Goal: Information Seeking & Learning: Learn about a topic

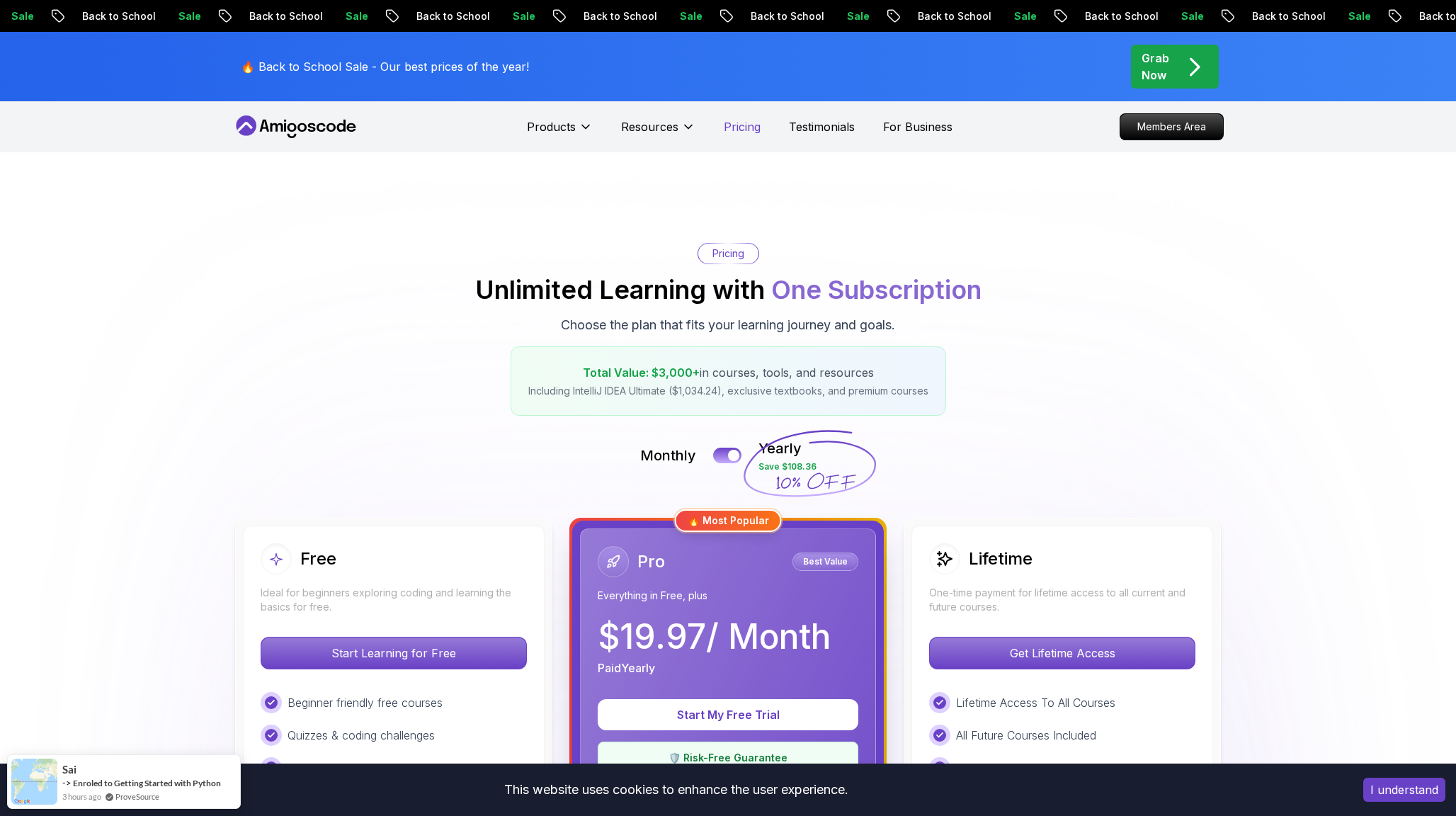
click at [753, 122] on p "Pricing" at bounding box center [742, 126] width 36 height 17
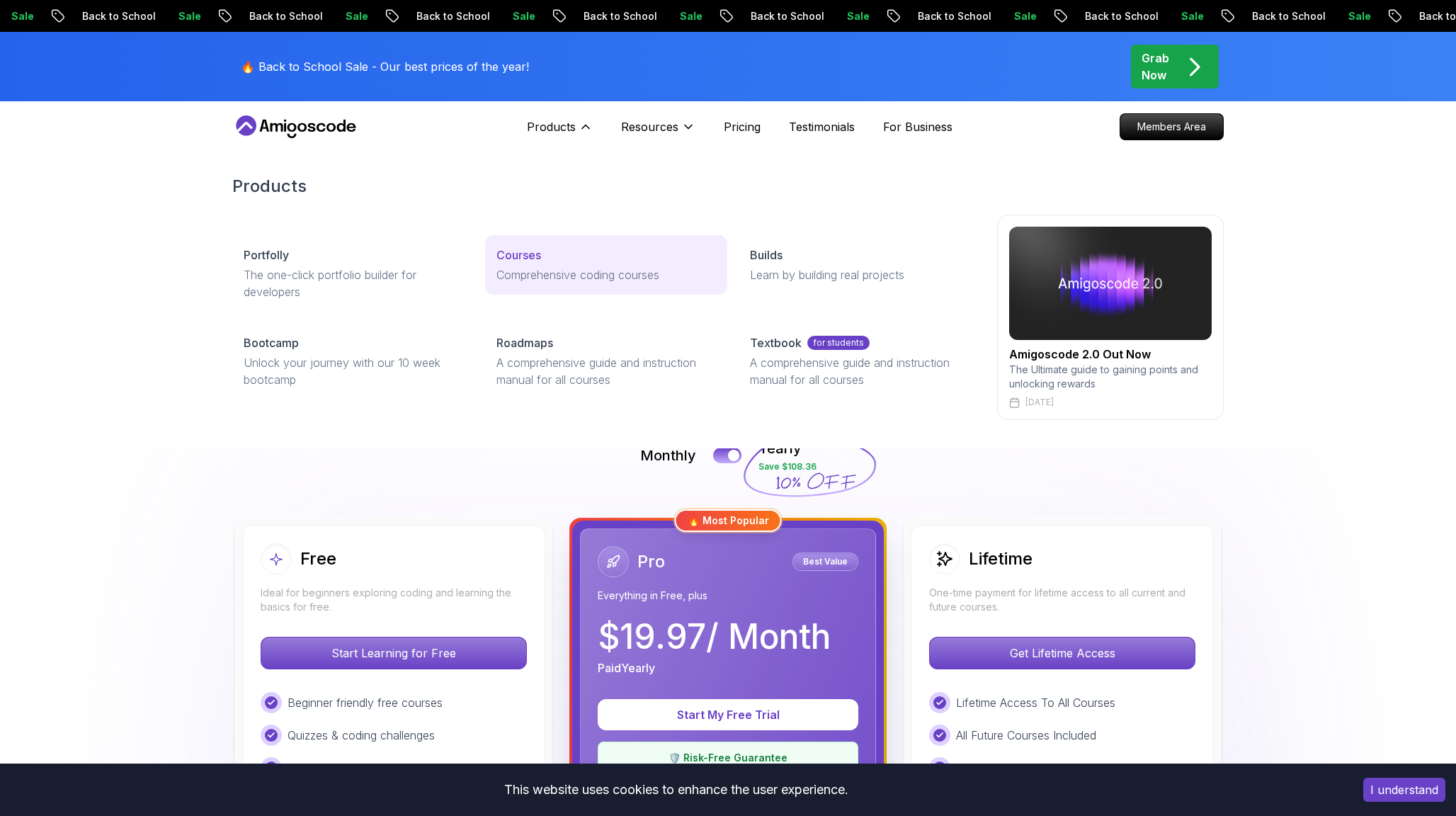
click at [542, 264] on link "Courses Comprehensive coding courses" at bounding box center [606, 265] width 242 height 59
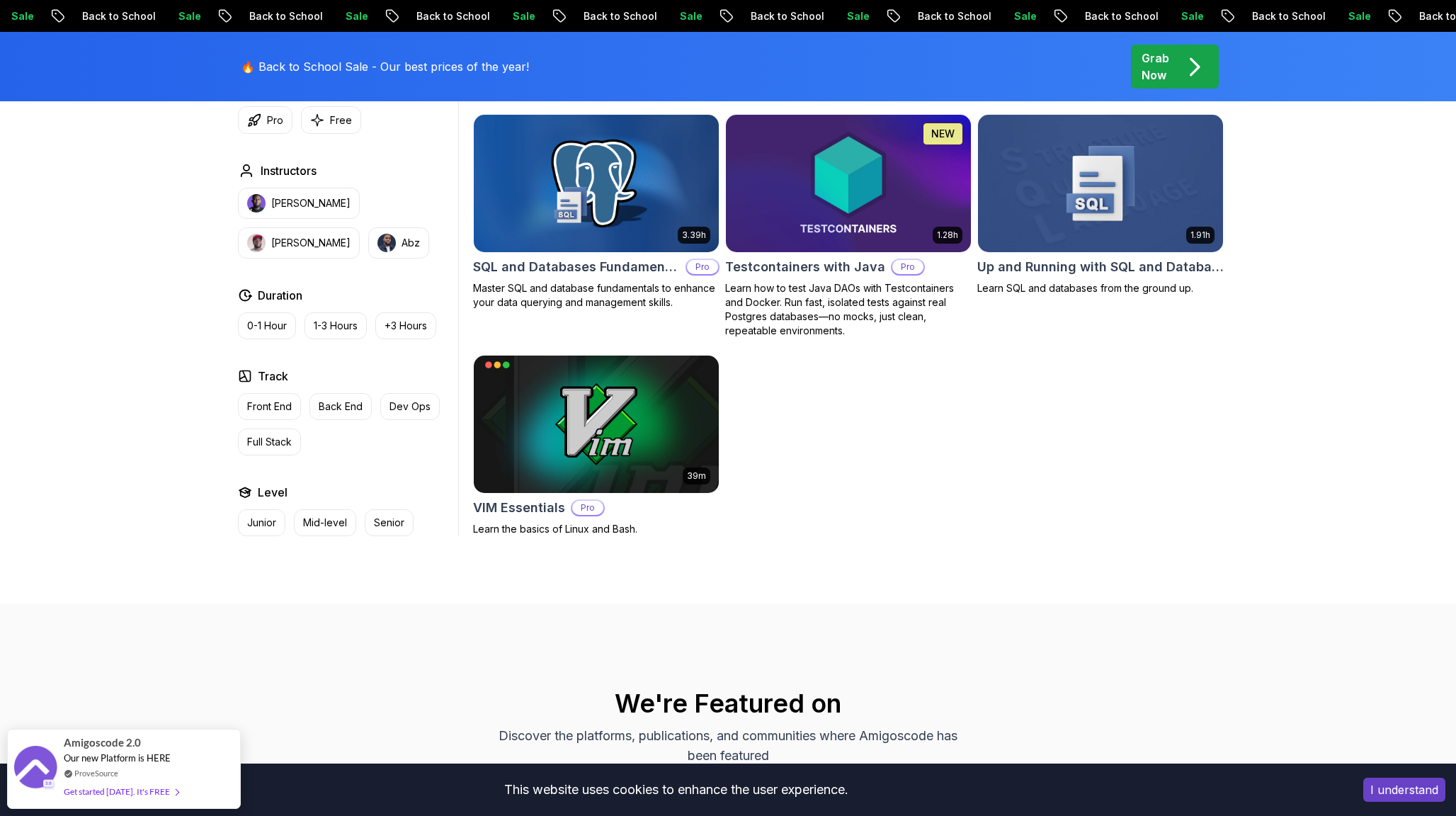
scroll to position [3829, 0]
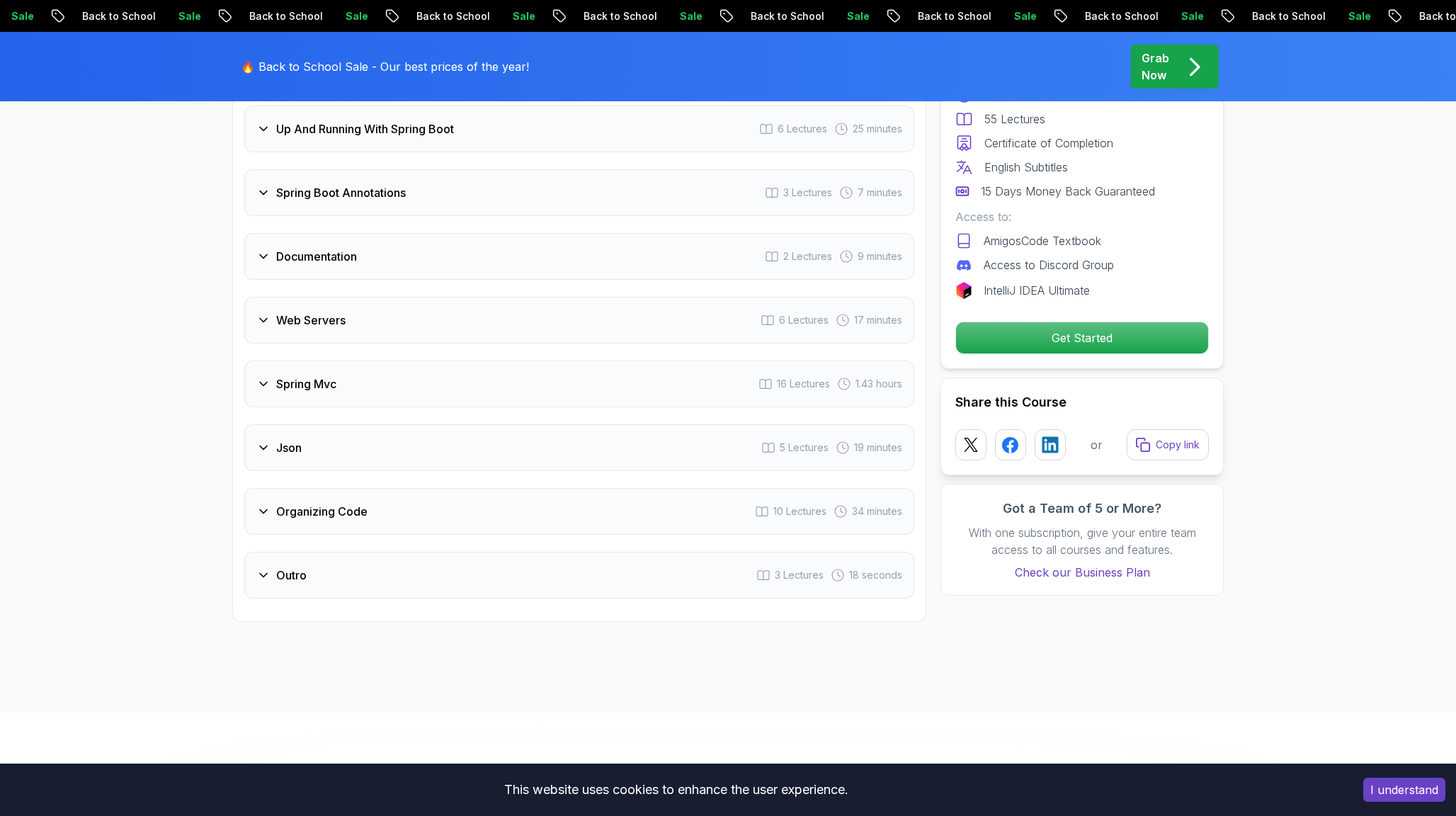
scroll to position [2592, 0]
click at [714, 169] on div "Spring Boot Annotations 3 Lectures 7 minutes" at bounding box center [579, 190] width 670 height 47
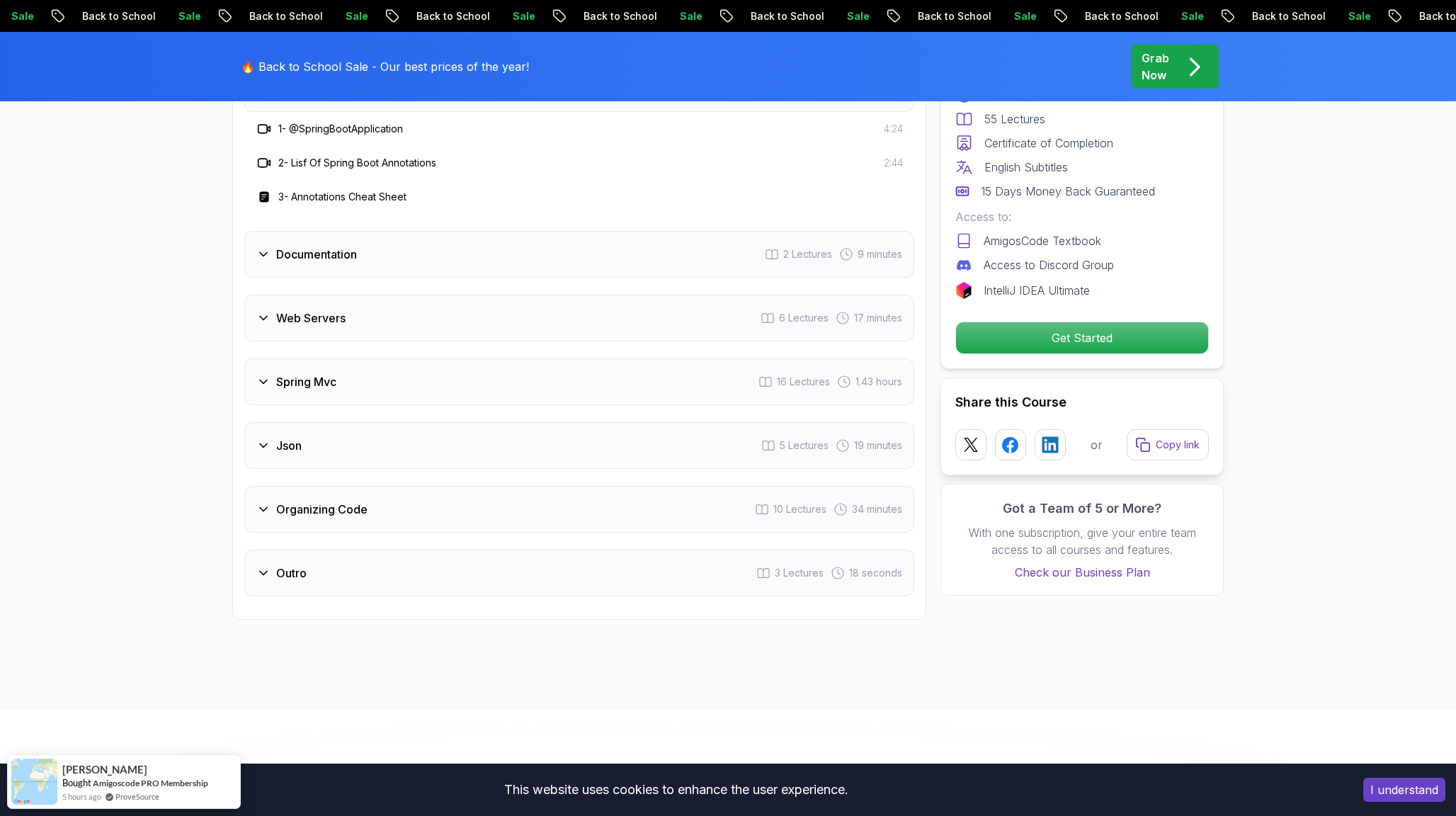
click at [676, 241] on div "Documentation 2 Lectures 9 minutes" at bounding box center [579, 254] width 670 height 47
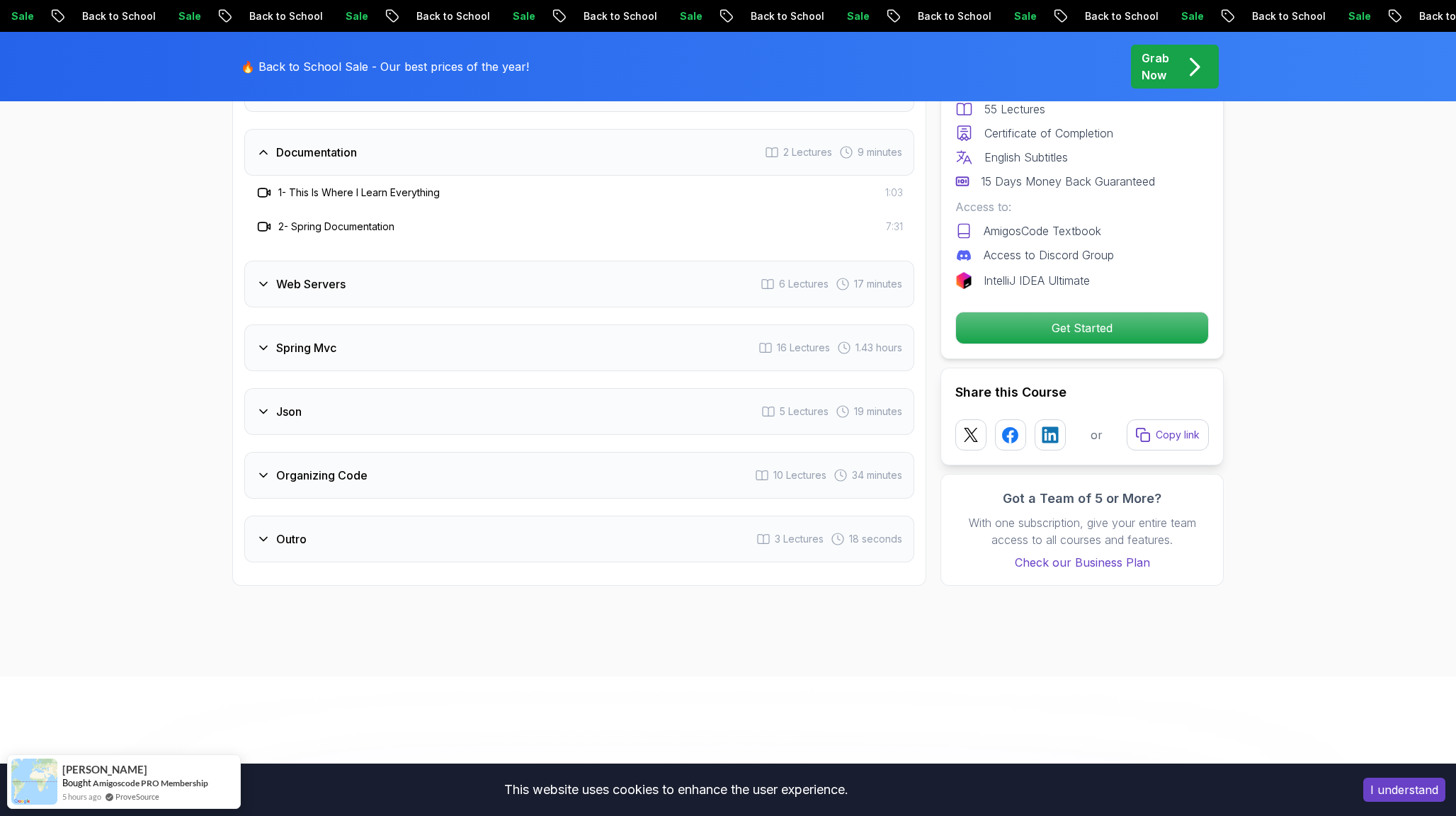
click at [665, 265] on div "Web Servers 6 Lectures 17 minutes" at bounding box center [579, 284] width 670 height 47
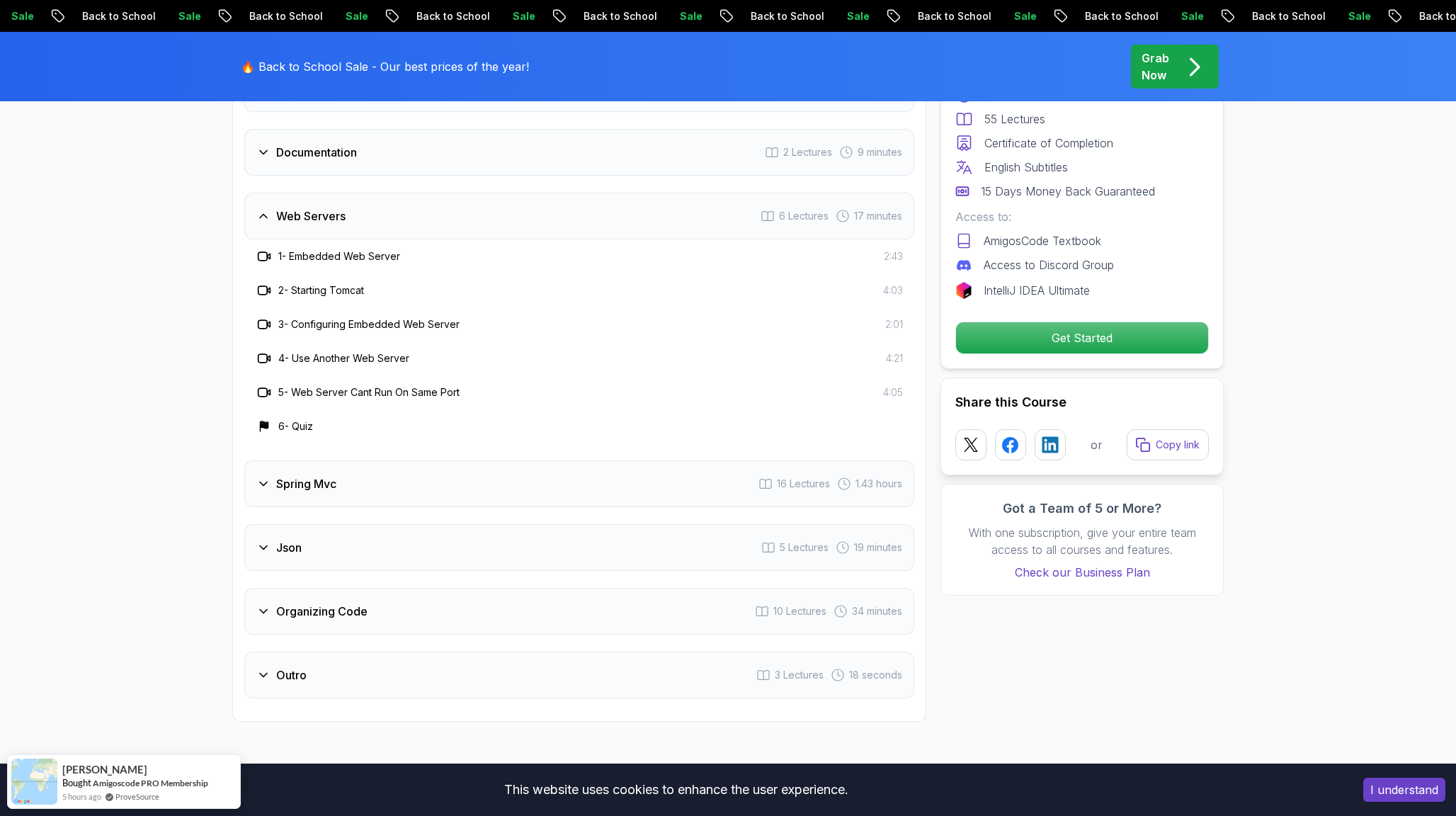
click at [578, 477] on div "Spring Mvc 16 Lectures 1.43 hours" at bounding box center [579, 484] width 670 height 47
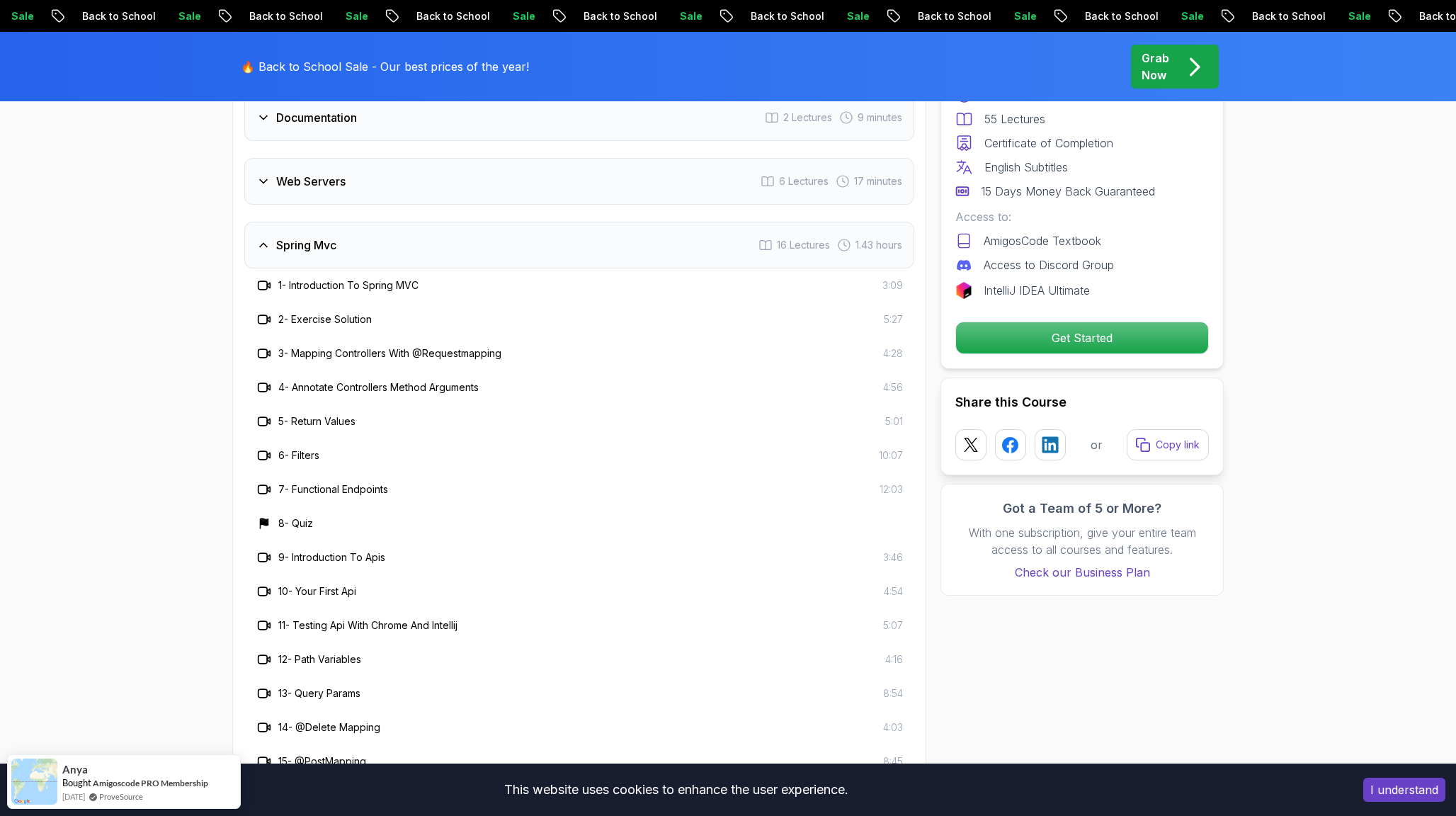
scroll to position [2554, 0]
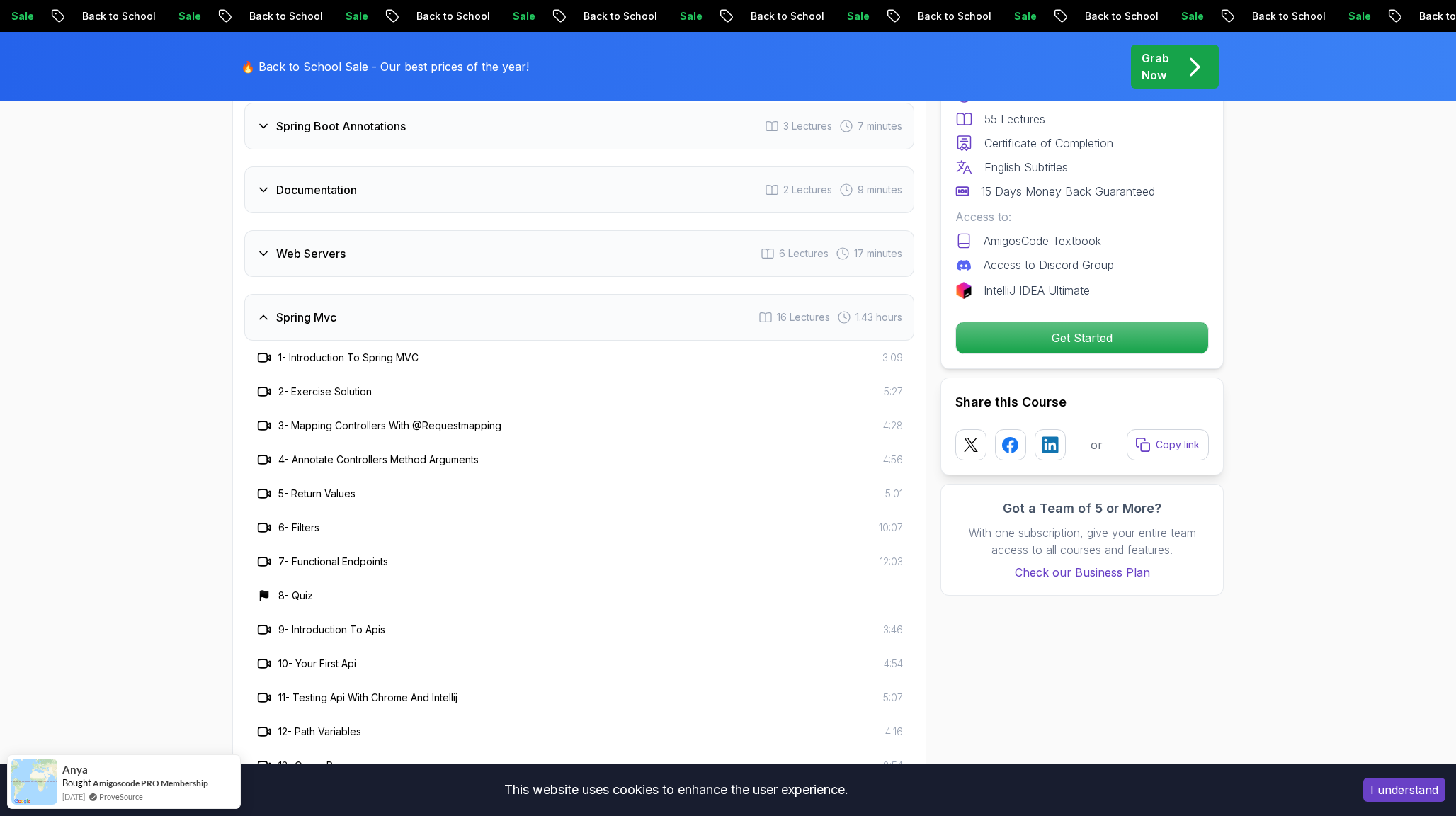
click at [669, 294] on div "Spring Mvc 16 Lectures 1.43 hours" at bounding box center [579, 317] width 670 height 47
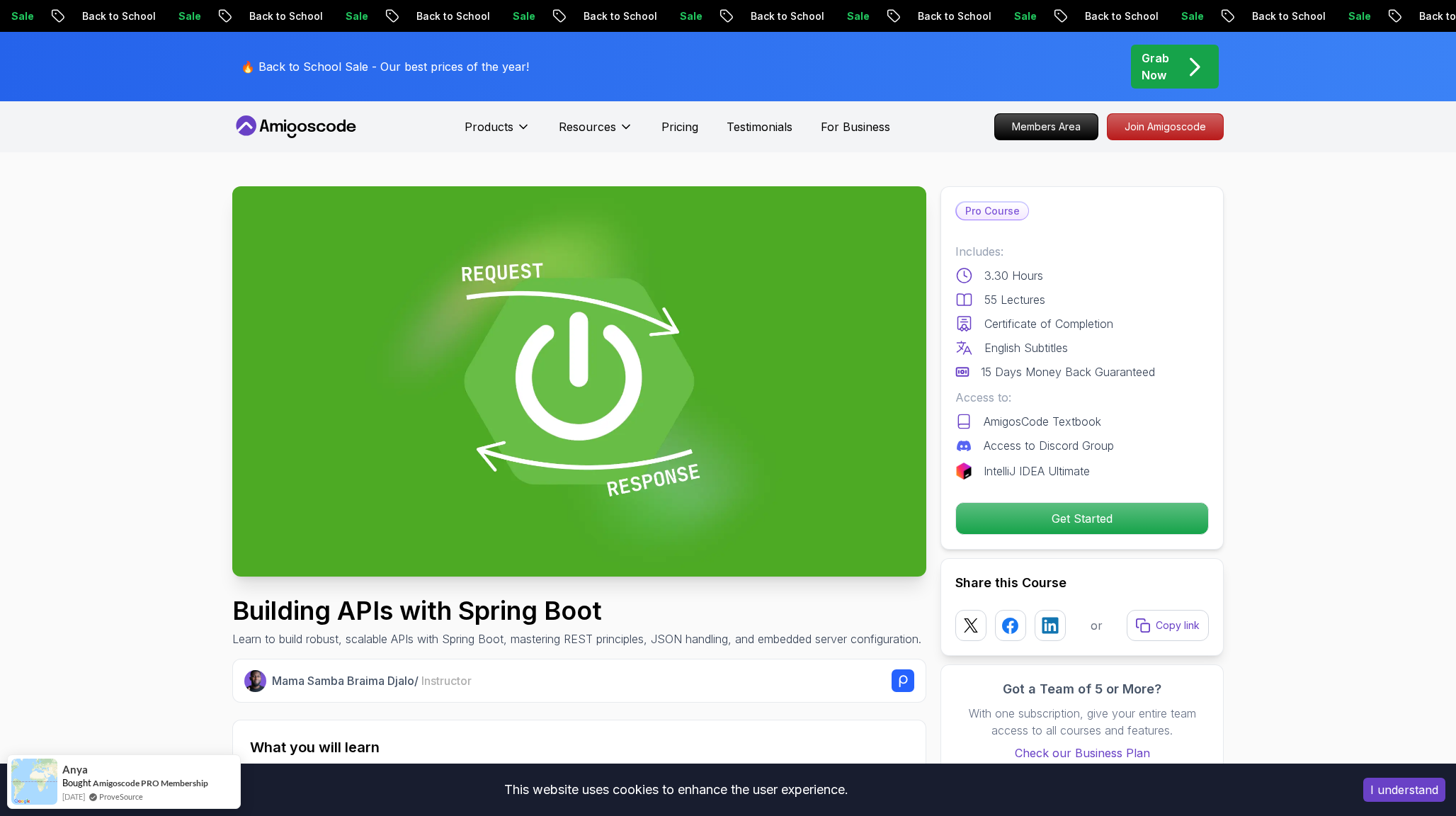
scroll to position [0, 0]
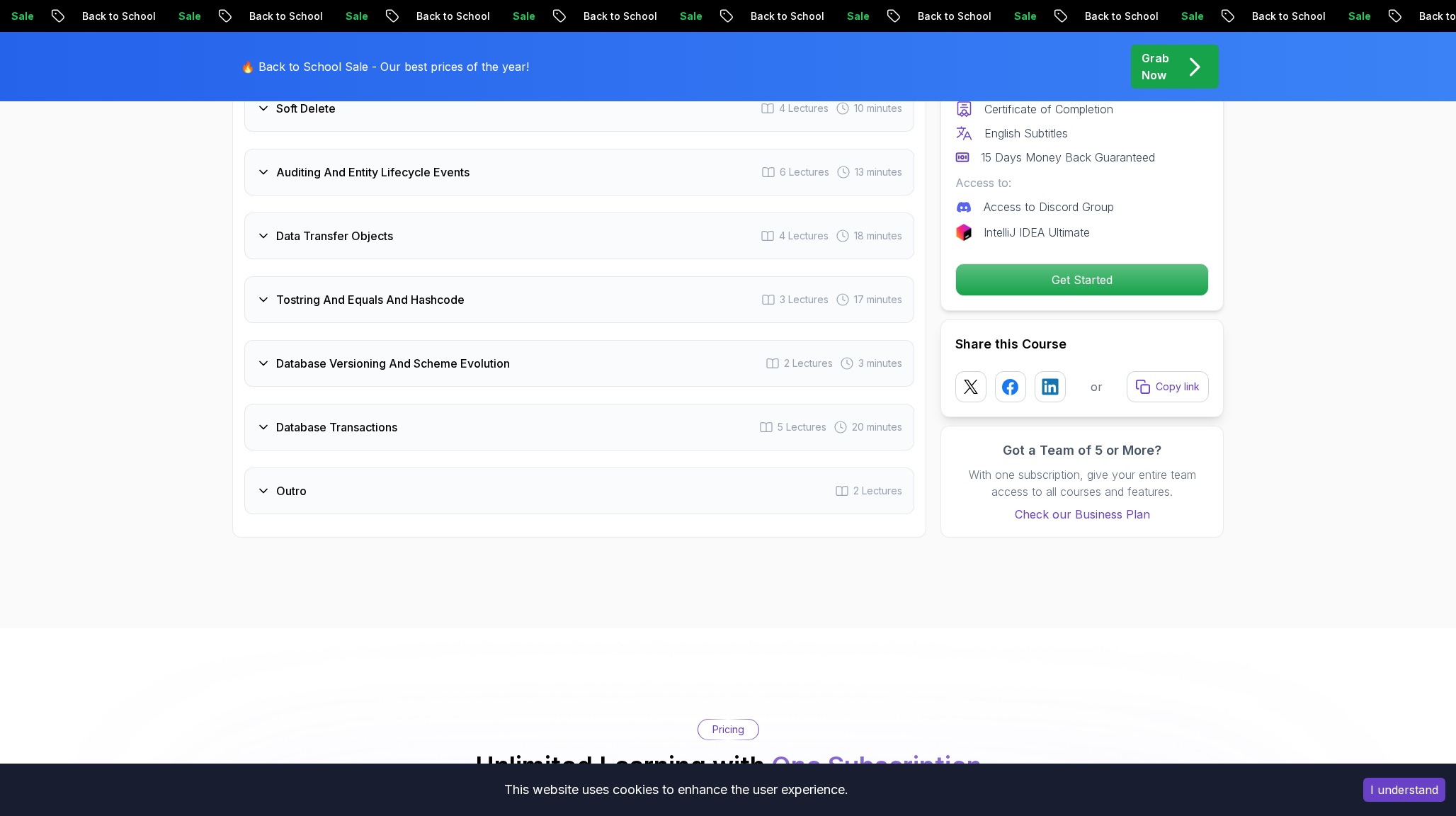
scroll to position [2868, 0]
click at [617, 339] on div "Database Versioning And Scheme Evolution 2 Lectures 3 minutes" at bounding box center [579, 362] width 670 height 47
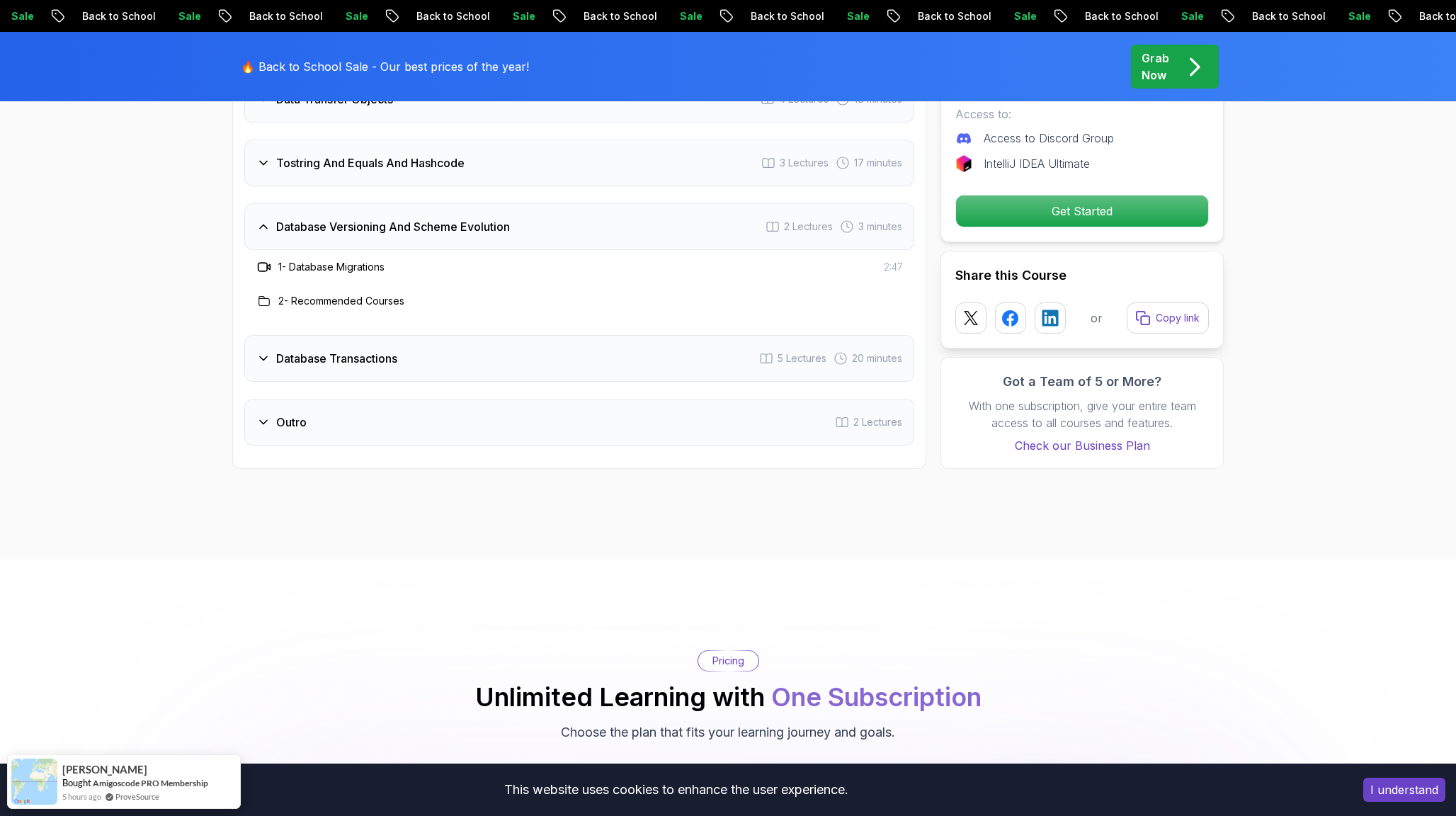
click at [617, 339] on div "Database Transactions 5 Lectures 20 minutes" at bounding box center [579, 358] width 670 height 47
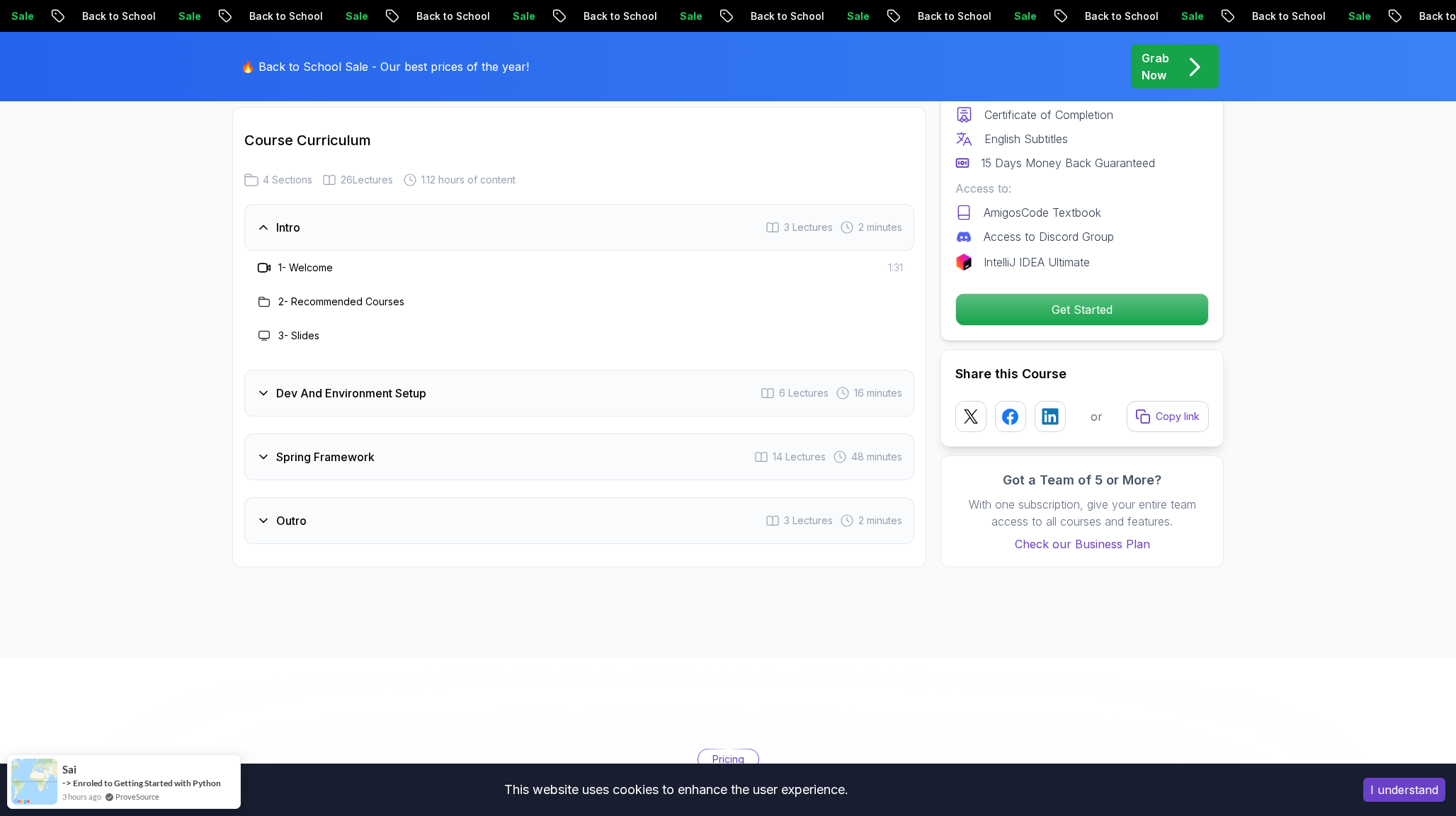
scroll to position [1838, 0]
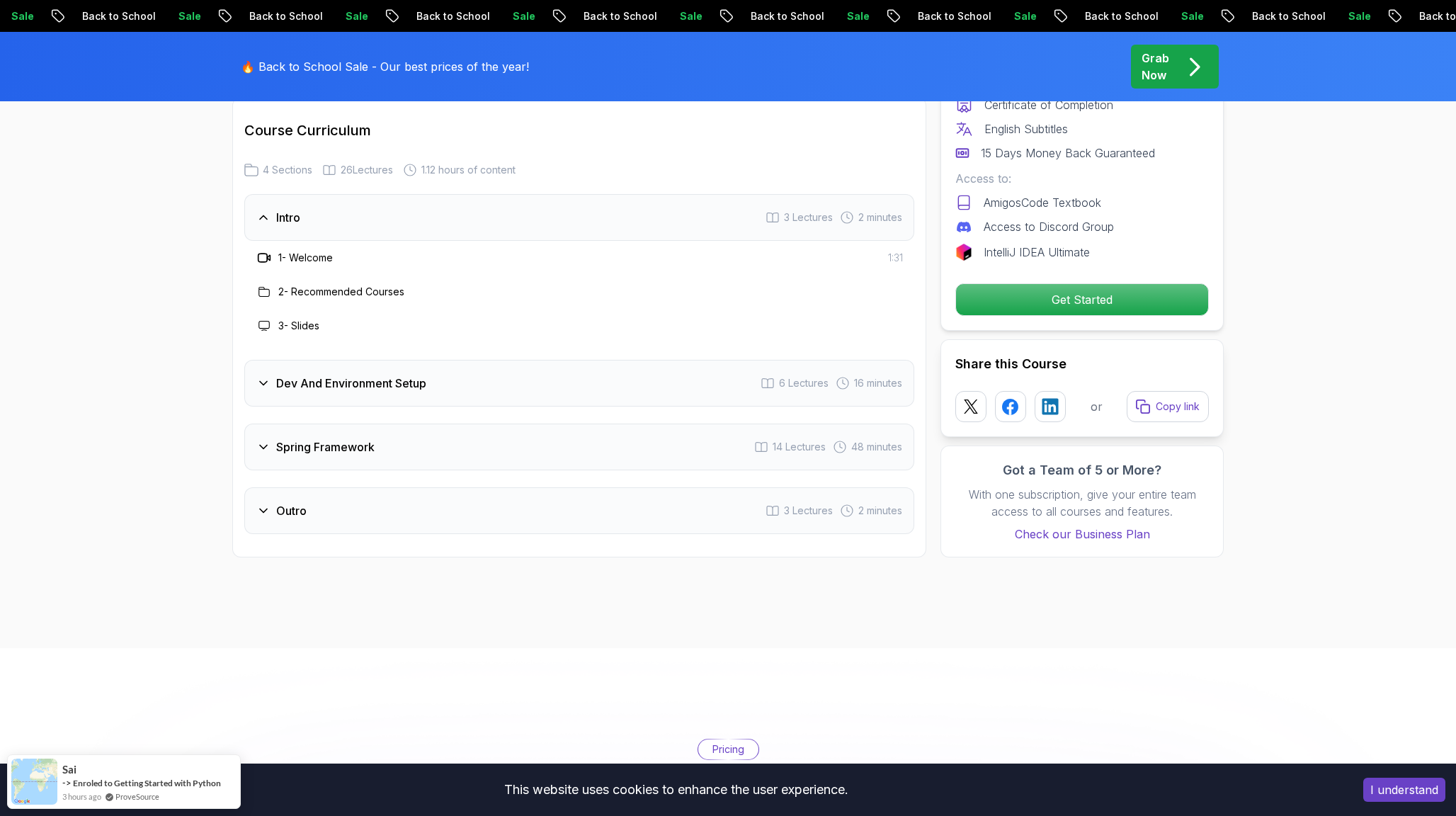
click at [688, 435] on div "Spring Framework 14 Lectures 48 minutes" at bounding box center [579, 446] width 670 height 47
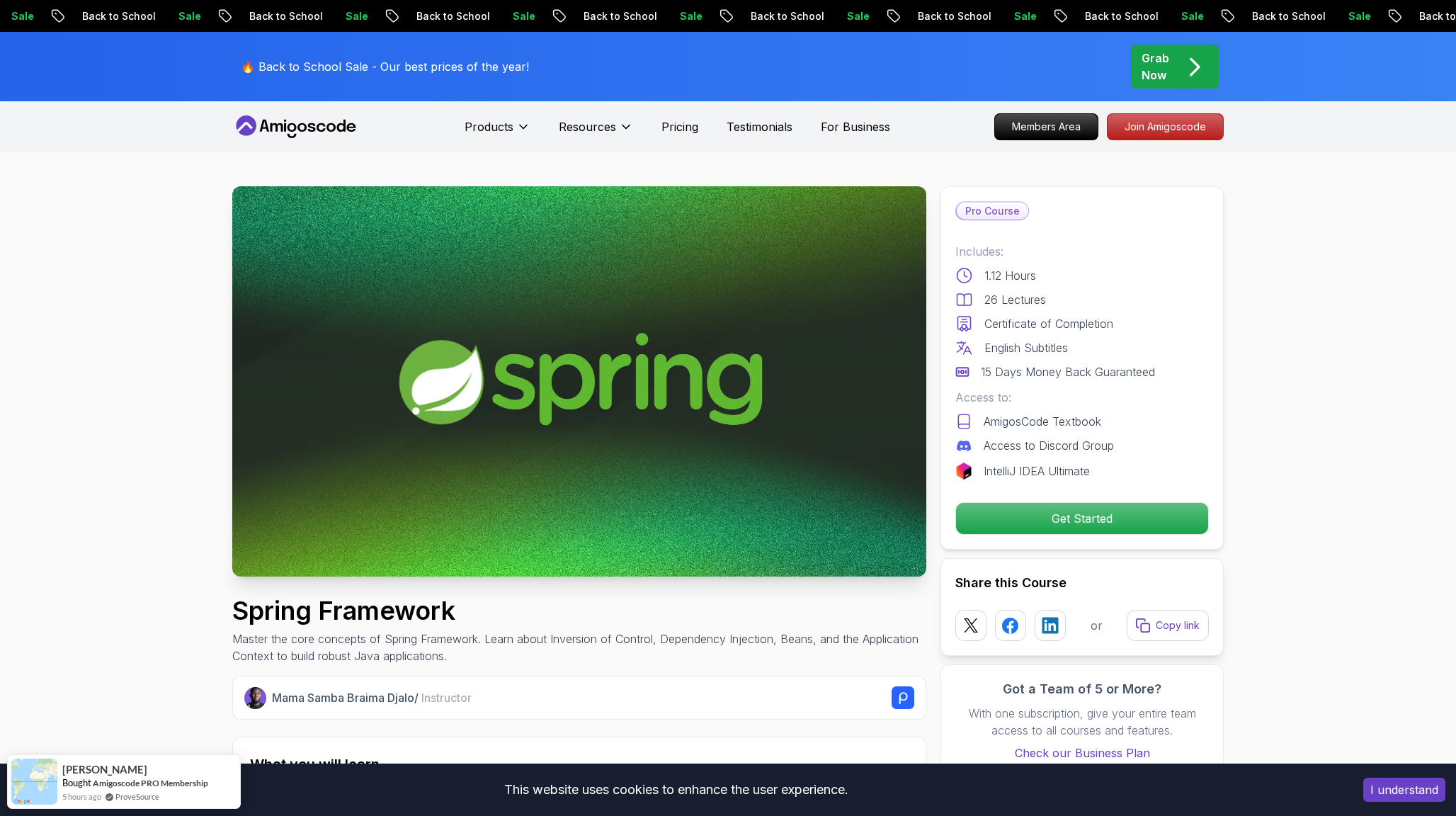
scroll to position [0, 0]
click at [684, 119] on p "Pricing" at bounding box center [680, 126] width 36 height 17
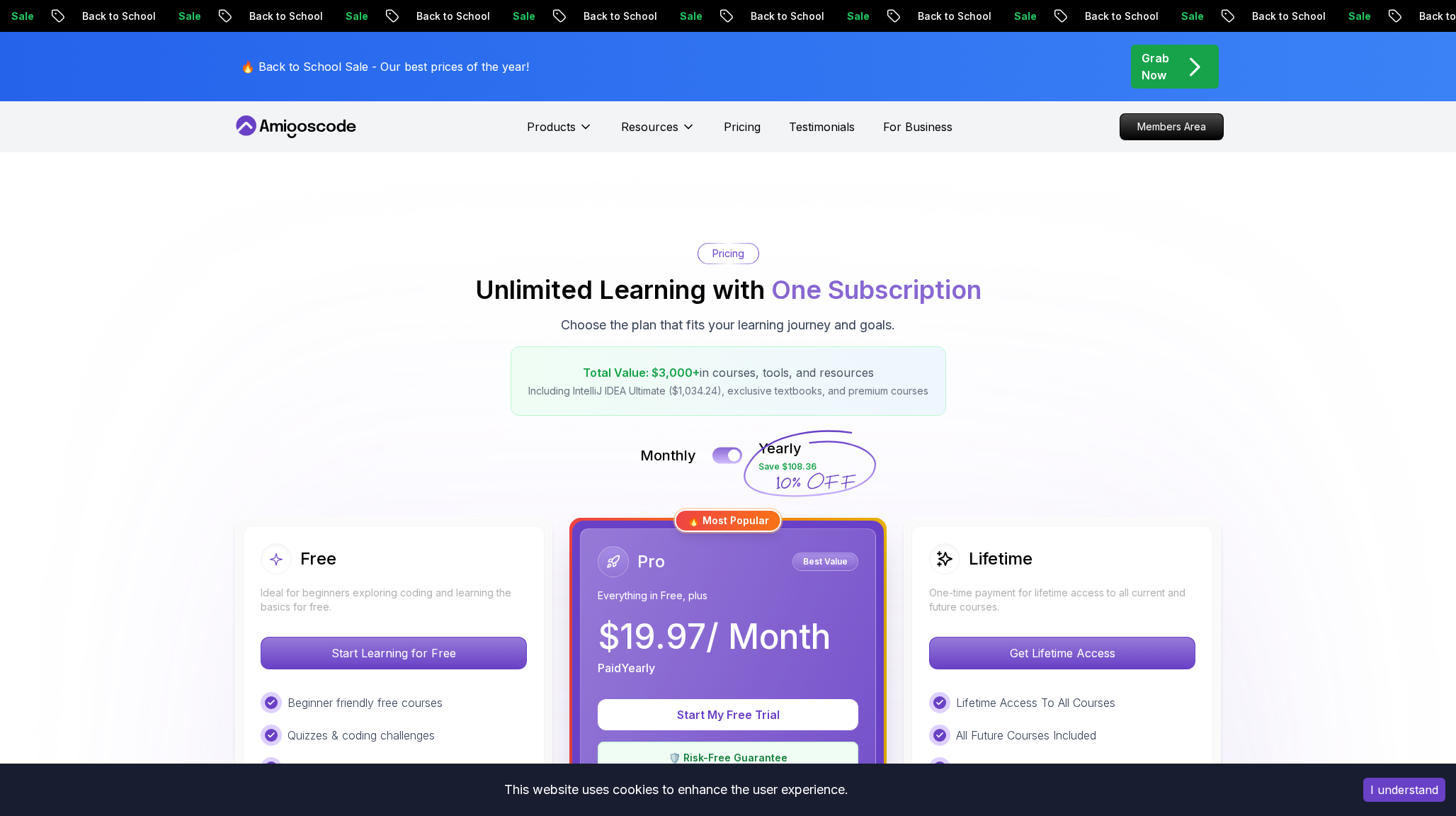
click at [726, 453] on button at bounding box center [728, 455] width 30 height 17
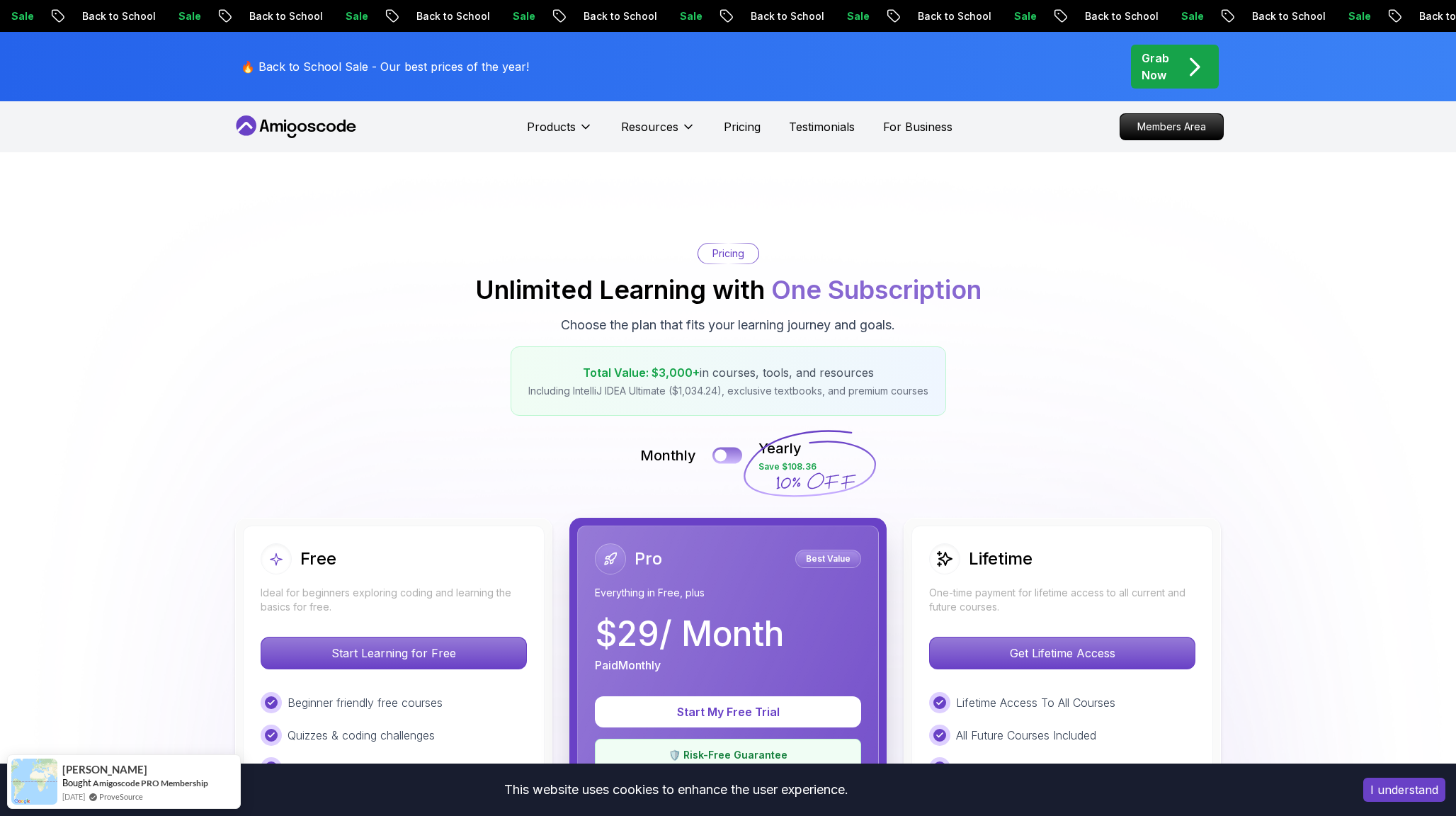
click at [726, 453] on div at bounding box center [720, 455] width 12 height 12
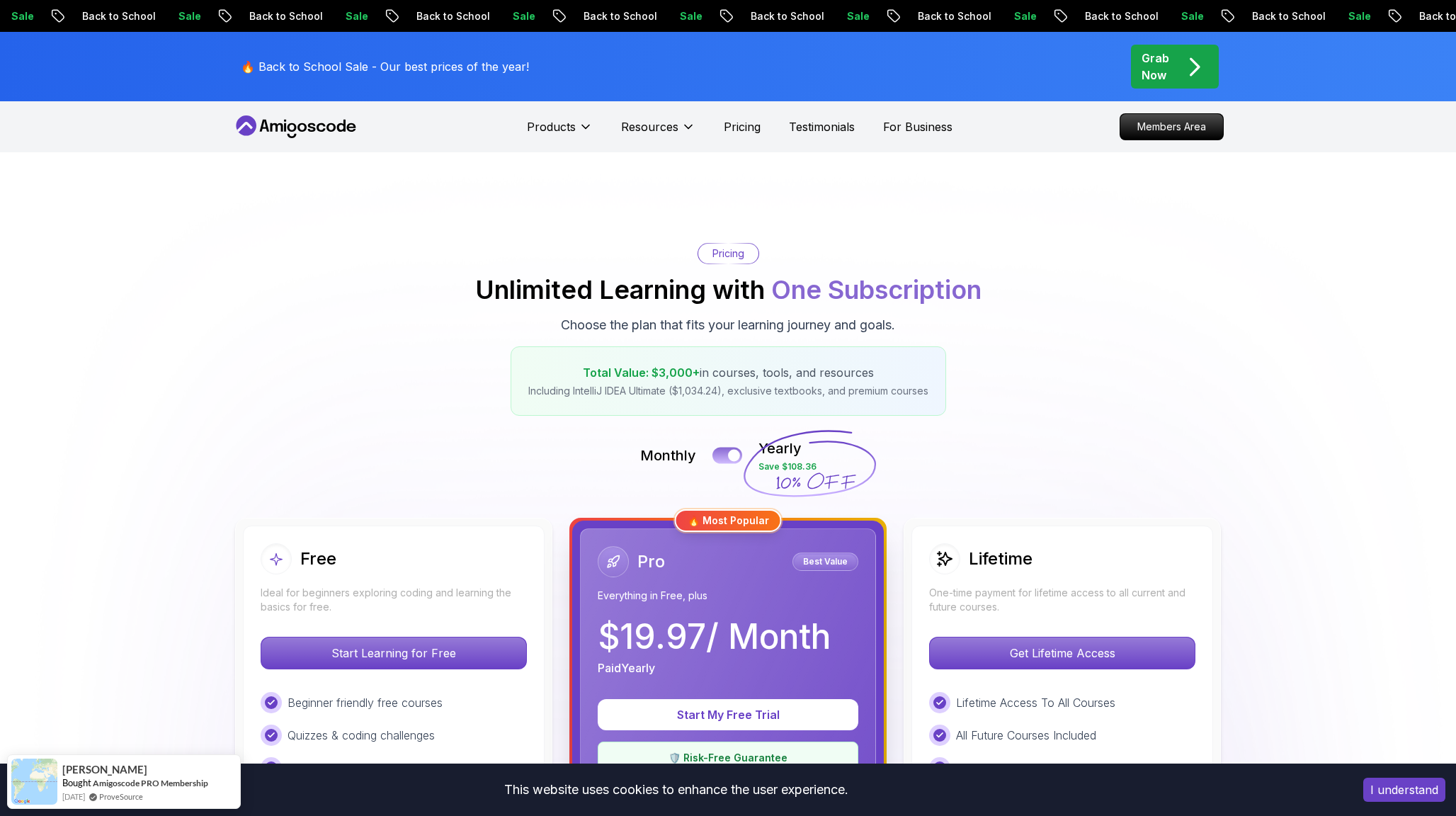
click at [726, 453] on button at bounding box center [728, 455] width 30 height 17
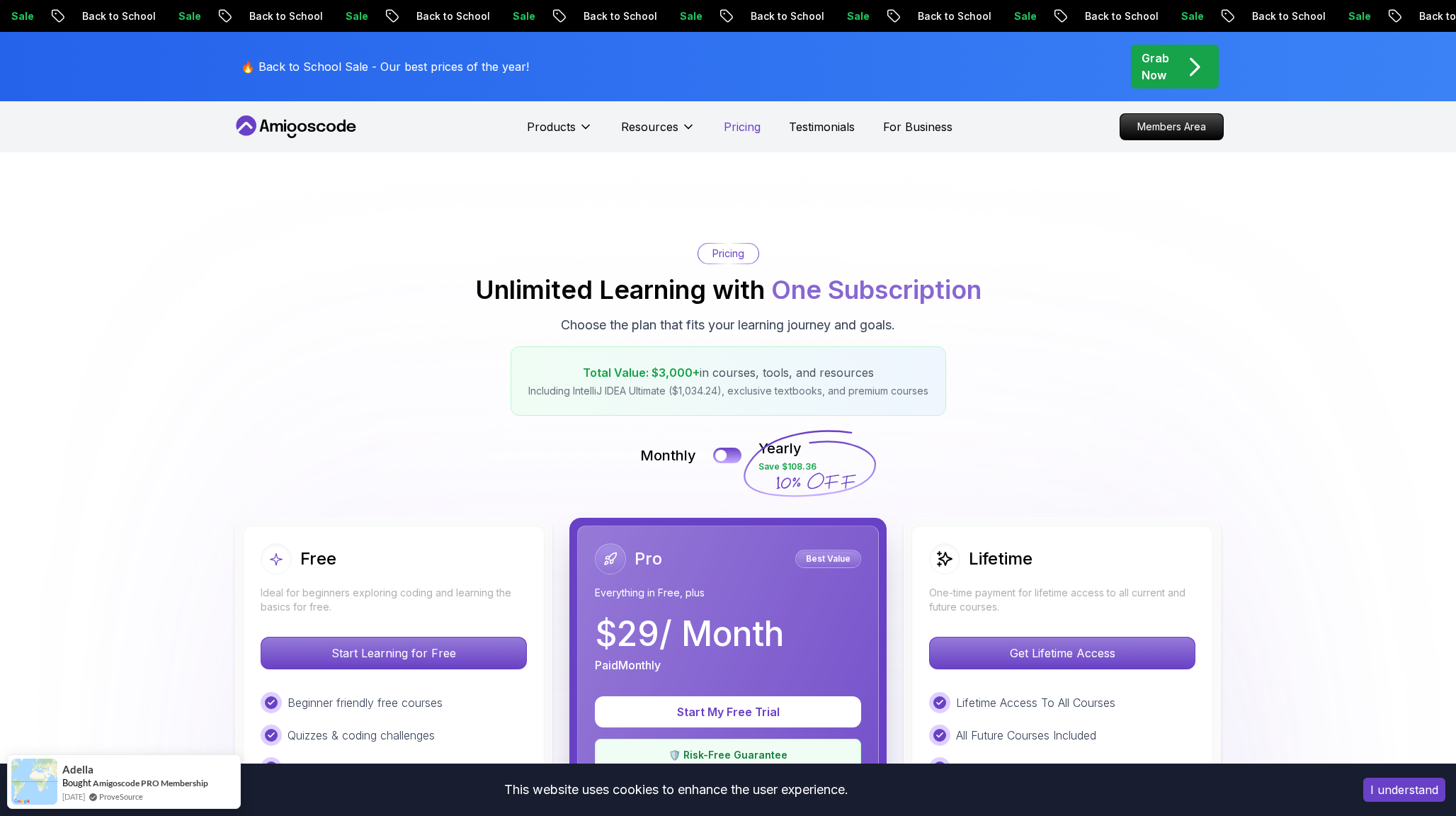
click at [746, 122] on p "Pricing" at bounding box center [742, 126] width 36 height 17
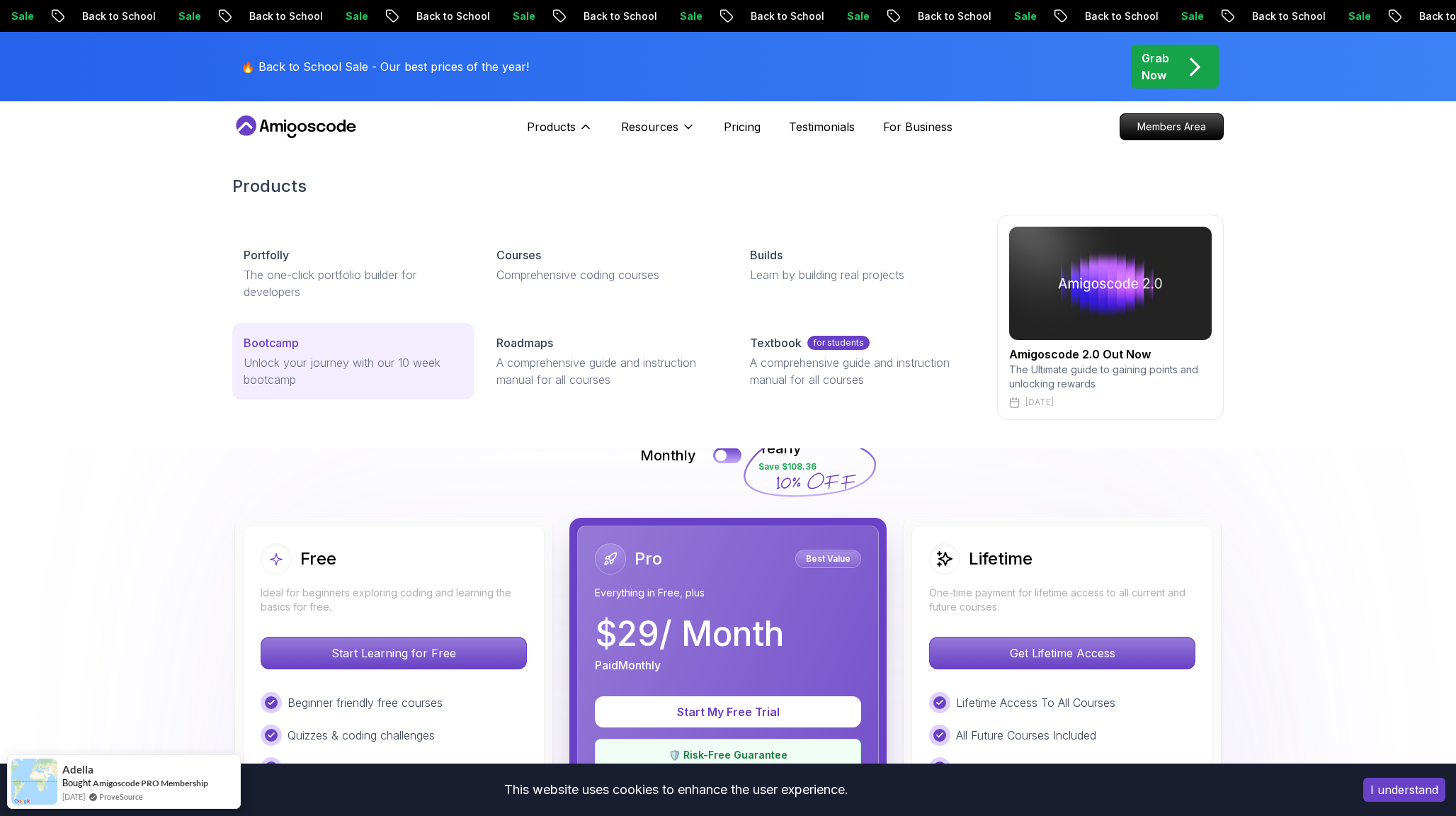
click at [435, 352] on link "Bootcamp Unlock your journey with our 10 week bootcamp" at bounding box center [353, 361] width 242 height 76
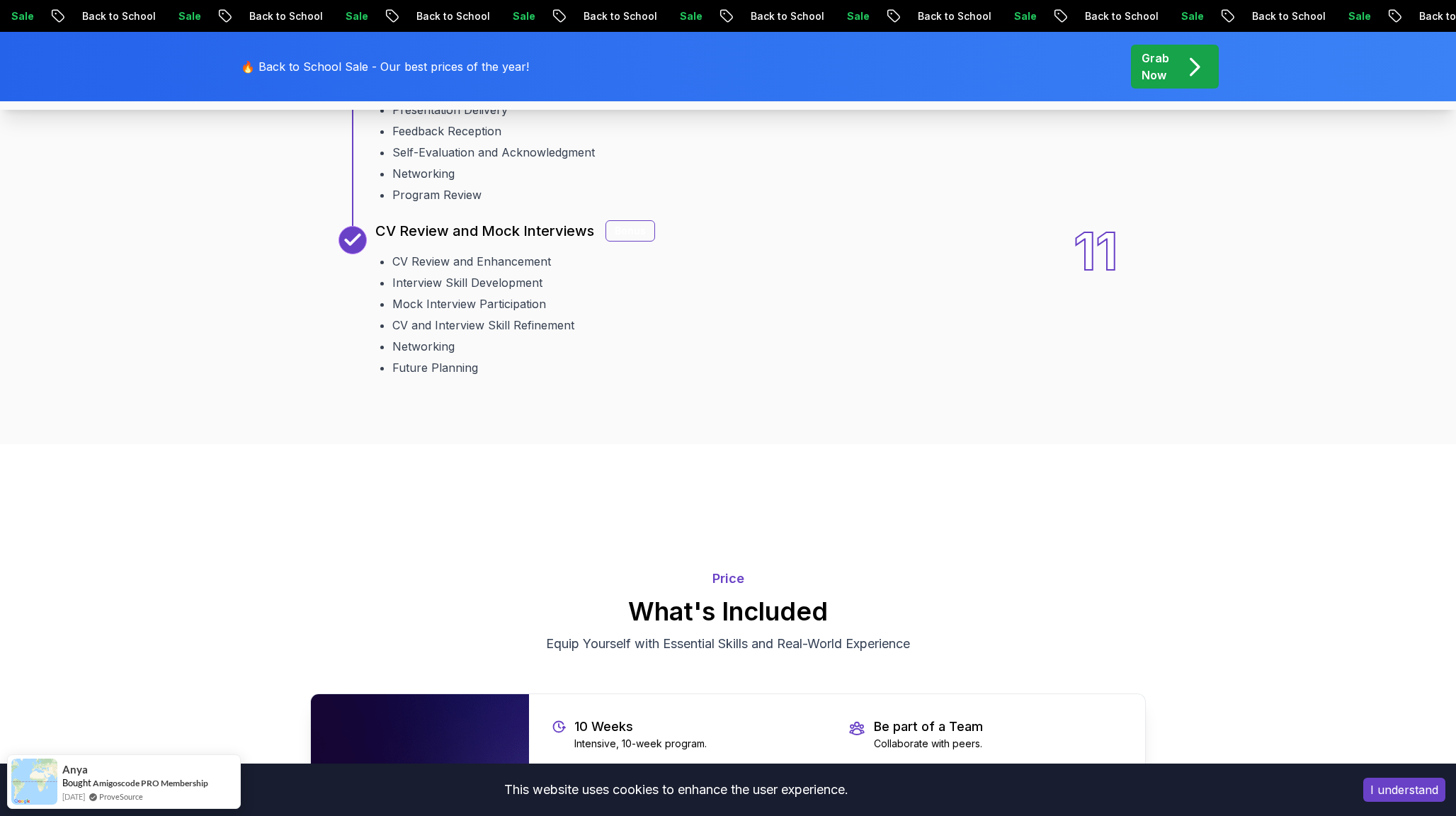
scroll to position [2492, 0]
